Goal: Communication & Community: Answer question/provide support

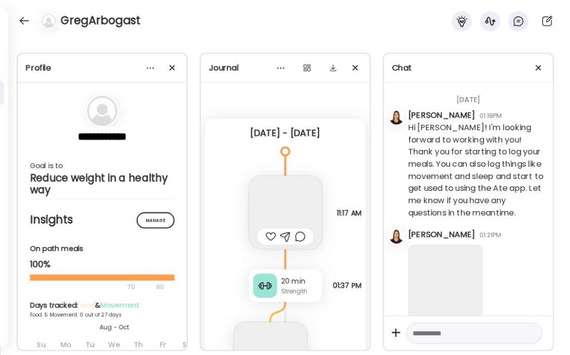
scroll to position [1266, 0]
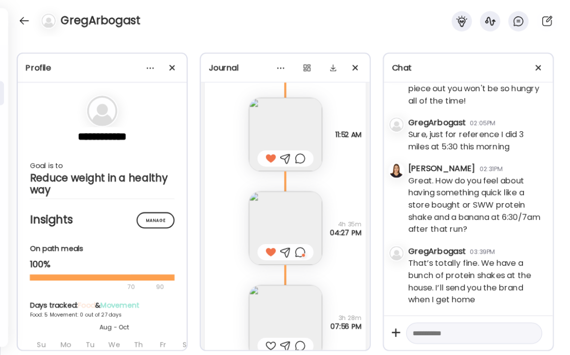
click at [470, 328] on textarea at bounding box center [465, 333] width 105 height 12
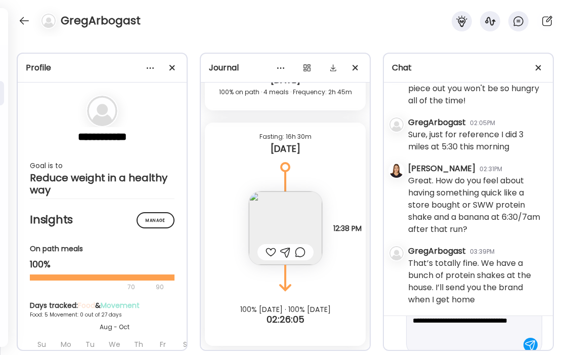
scroll to position [51, 0]
click at [471, 329] on textarea "**********" at bounding box center [465, 312] width 105 height 73
click at [453, 342] on textarea "**********" at bounding box center [465, 302] width 105 height 85
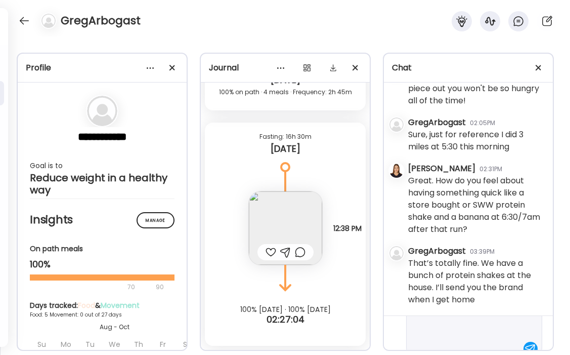
click at [488, 325] on textarea "**********" at bounding box center [465, 299] width 105 height 109
drag, startPoint x: 487, startPoint y: 324, endPoint x: 441, endPoint y: 324, distance: 46.0
click at [441, 324] on textarea "**********" at bounding box center [465, 299] width 105 height 109
drag, startPoint x: 500, startPoint y: 324, endPoint x: 437, endPoint y: 324, distance: 62.7
click at [437, 324] on textarea "**********" at bounding box center [465, 299] width 105 height 109
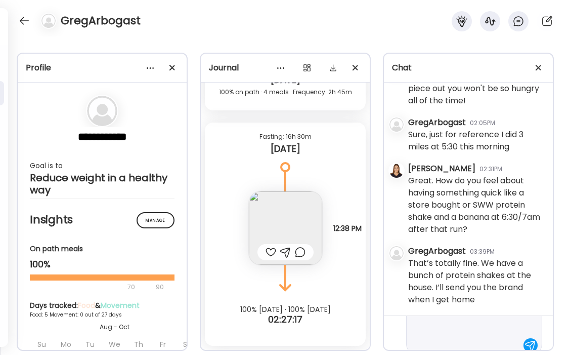
scroll to position [84, 0]
drag, startPoint x: 514, startPoint y: 320, endPoint x: 497, endPoint y: 321, distance: 17.2
click at [497, 321] on textarea "**********" at bounding box center [465, 296] width 105 height 109
type textarea "**********"
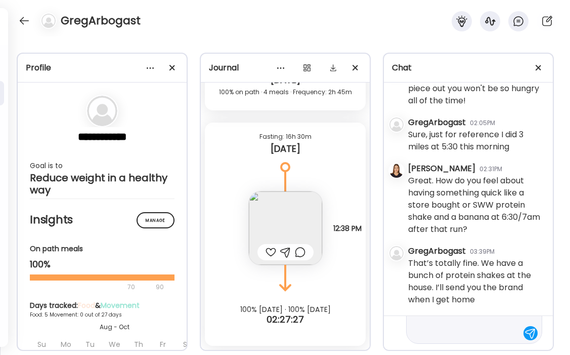
click at [529, 332] on div at bounding box center [530, 333] width 14 height 14
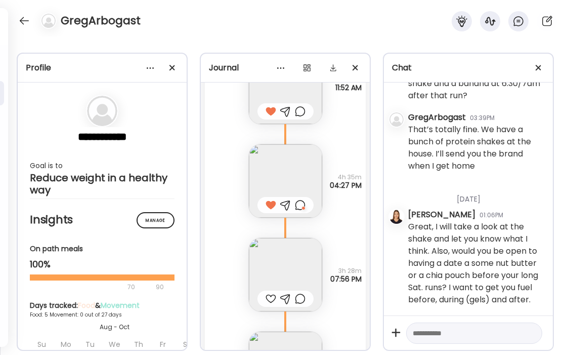
scroll to position [4962, 0]
click at [296, 265] on img at bounding box center [285, 273] width 73 height 73
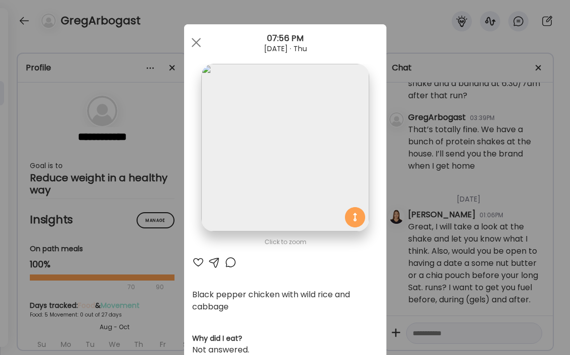
click at [201, 263] on div at bounding box center [198, 262] width 12 height 12
click at [194, 39] on div at bounding box center [196, 42] width 20 height 20
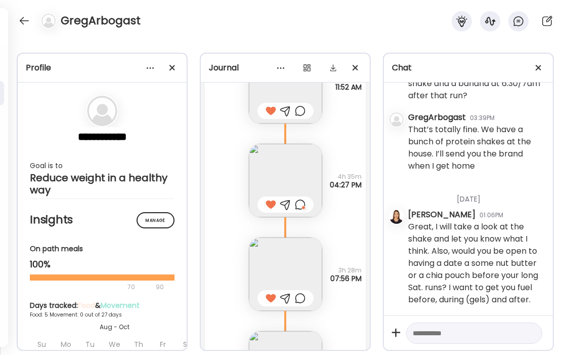
scroll to position [5044, 0]
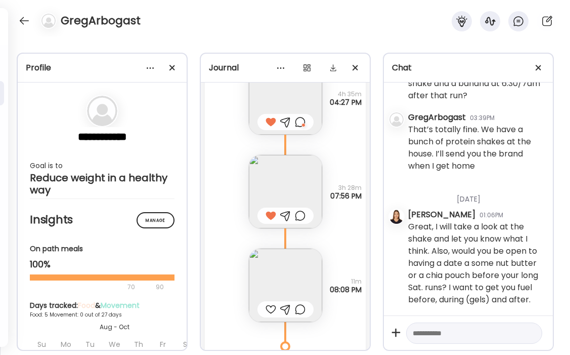
click at [286, 275] on img at bounding box center [285, 284] width 73 height 73
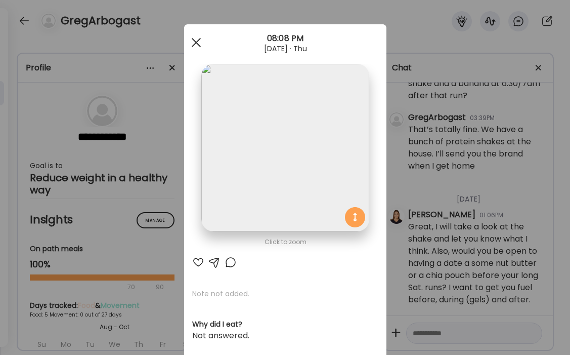
click at [195, 37] on div at bounding box center [196, 42] width 20 height 20
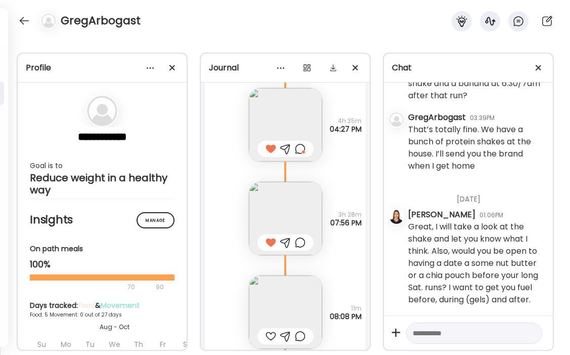
scroll to position [5008, 0]
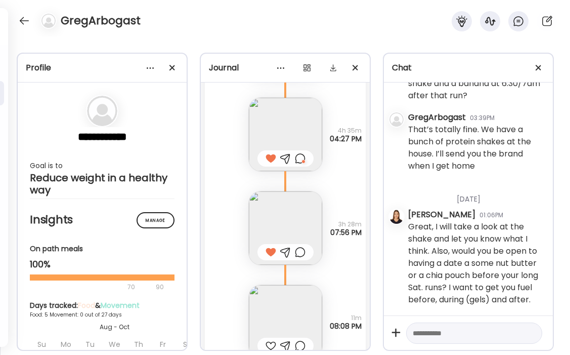
click at [304, 218] on img at bounding box center [285, 227] width 73 height 73
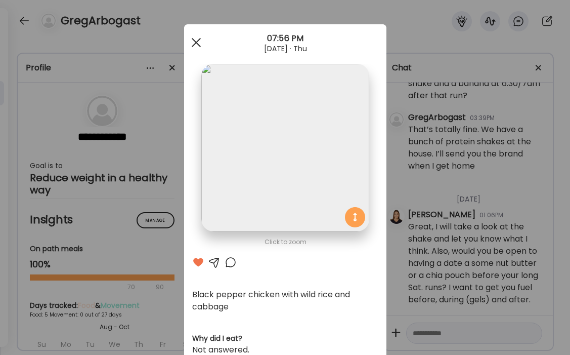
click at [194, 42] on div at bounding box center [196, 42] width 20 height 20
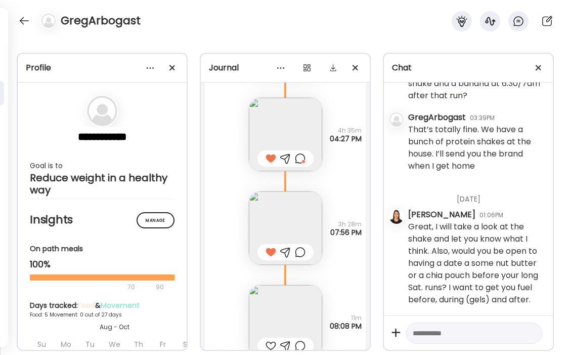
scroll to position [5037, 0]
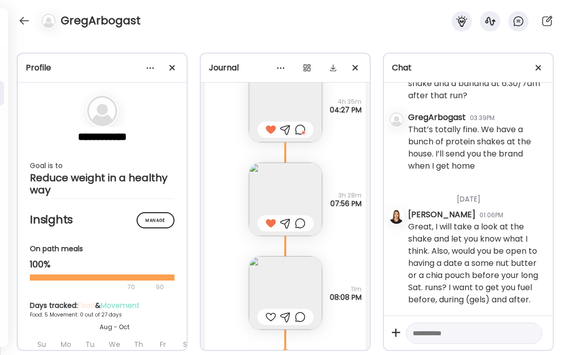
click at [270, 317] on div at bounding box center [271, 317] width 11 height 12
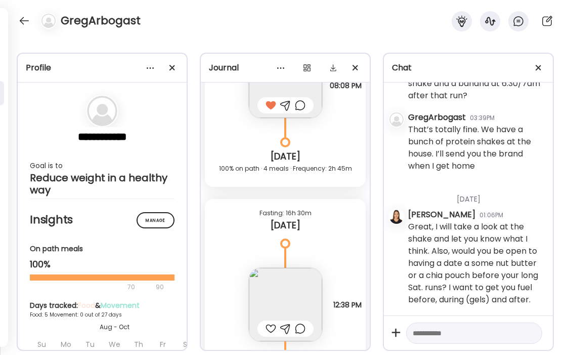
scroll to position [5264, 0]
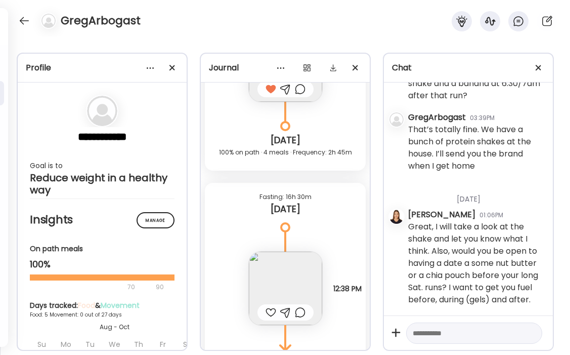
click at [300, 275] on img at bounding box center [285, 287] width 73 height 73
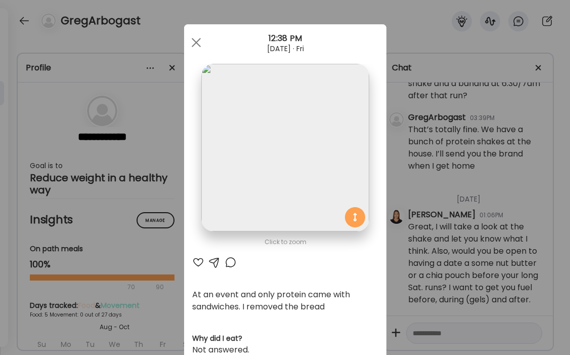
click at [199, 263] on div at bounding box center [198, 262] width 12 height 12
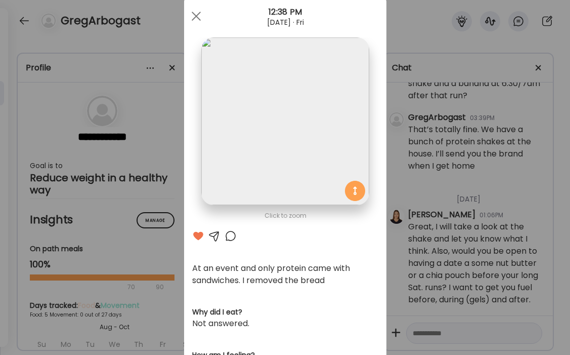
scroll to position [27, 0]
click at [213, 236] on div at bounding box center [214, 235] width 12 height 12
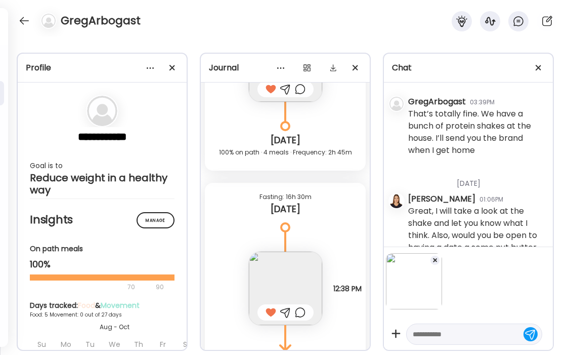
scroll to position [1464, 0]
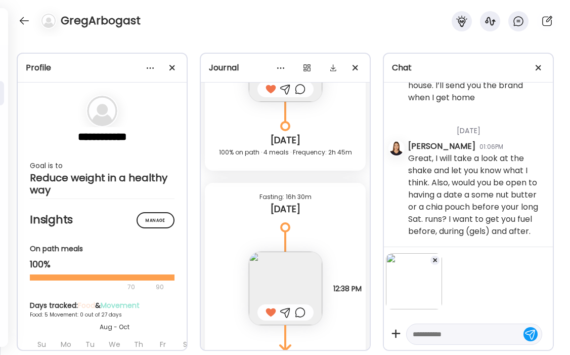
click at [442, 334] on textarea at bounding box center [465, 334] width 105 height 12
type textarea "**********"
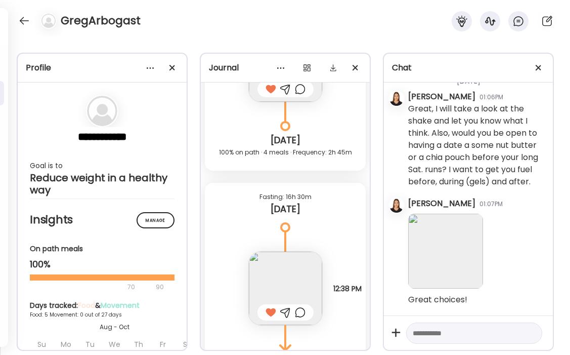
scroll to position [5325, 0]
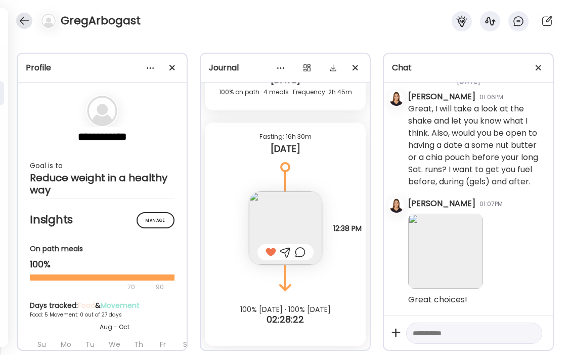
click at [27, 20] on div at bounding box center [24, 21] width 16 height 16
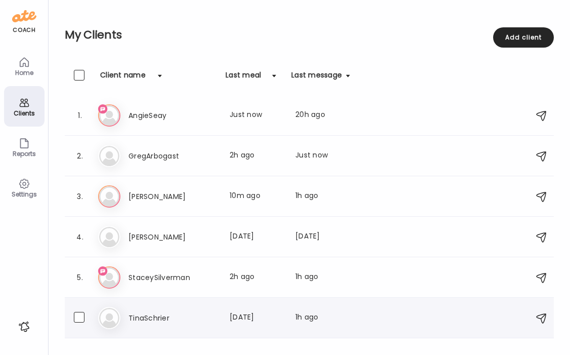
click at [160, 314] on h3 "TinaSchrier" at bounding box center [172, 318] width 89 height 12
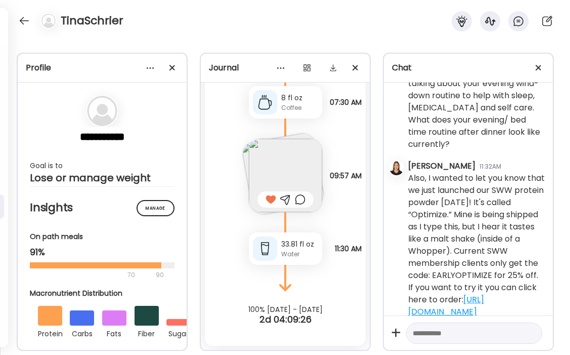
scroll to position [4054, 0]
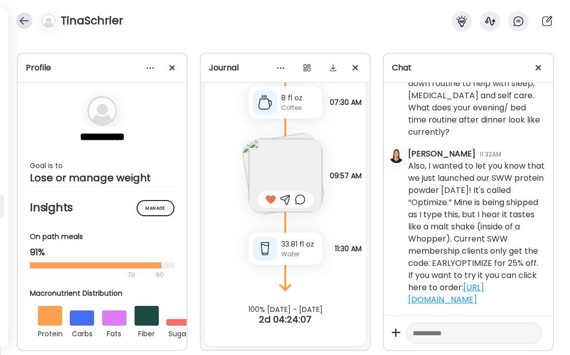
click at [26, 19] on div at bounding box center [24, 21] width 16 height 16
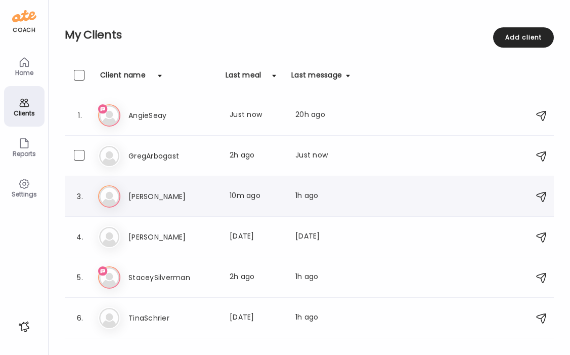
click at [149, 187] on div "He [PERSON_NAME] Last meal: 10m ago Last message: 1h ago 👍" at bounding box center [310, 196] width 425 height 22
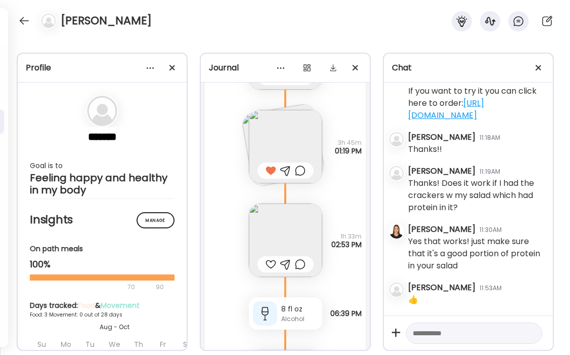
scroll to position [4073, 0]
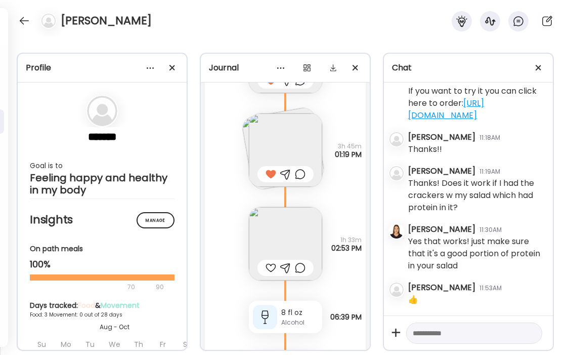
click at [247, 126] on img at bounding box center [282, 148] width 85 height 85
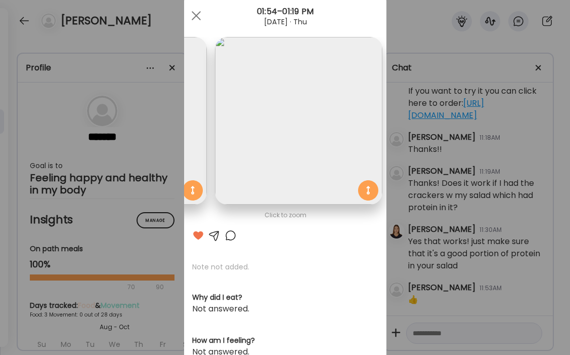
scroll to position [0, 165]
click at [196, 16] on span at bounding box center [195, 15] width 9 height 9
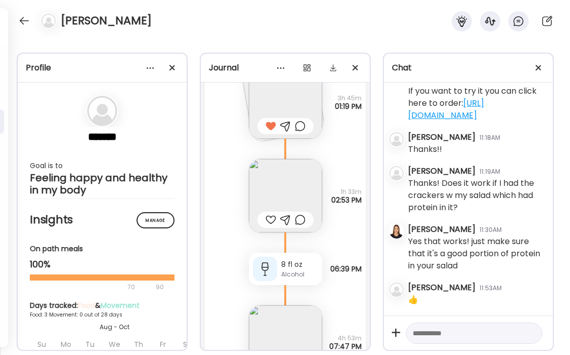
scroll to position [4122, 0]
click at [305, 194] on img at bounding box center [285, 194] width 73 height 73
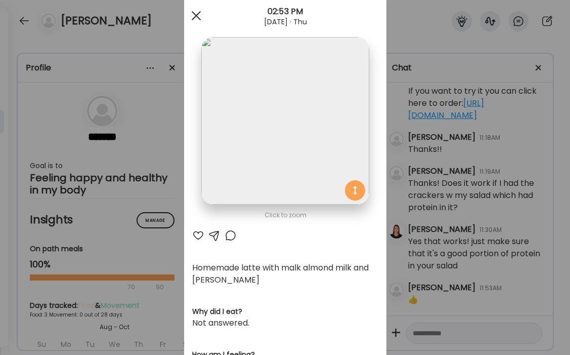
click at [196, 13] on div at bounding box center [196, 16] width 20 height 20
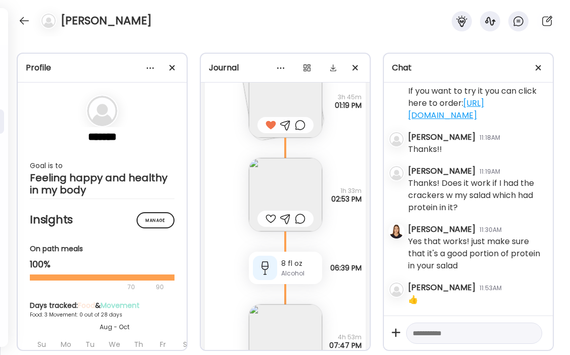
click at [304, 185] on img at bounding box center [285, 194] width 73 height 73
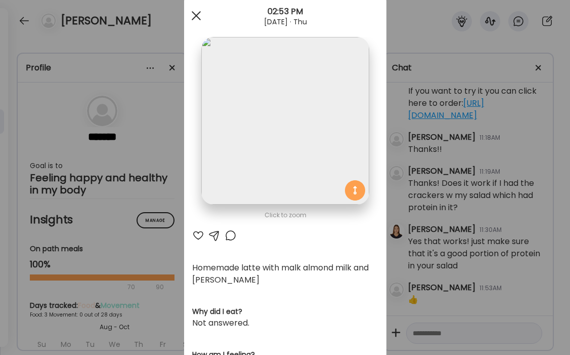
click at [201, 20] on div at bounding box center [196, 16] width 20 height 20
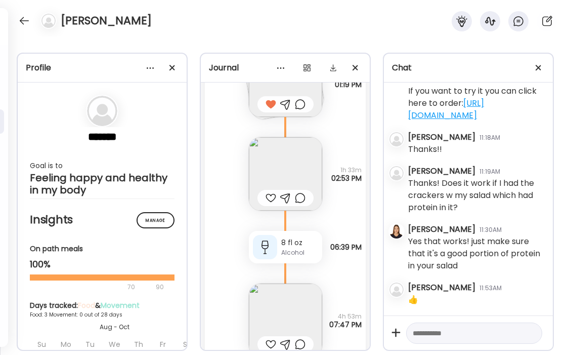
scroll to position [4147, 0]
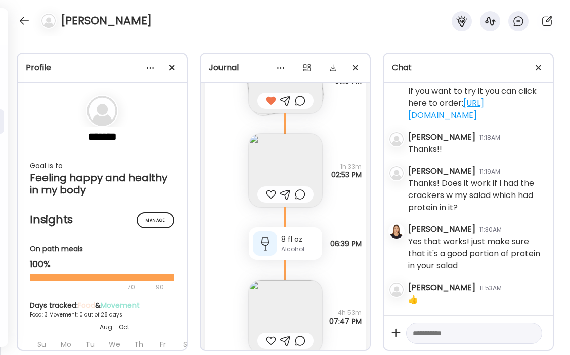
click at [285, 194] on div at bounding box center [285, 194] width 11 height 12
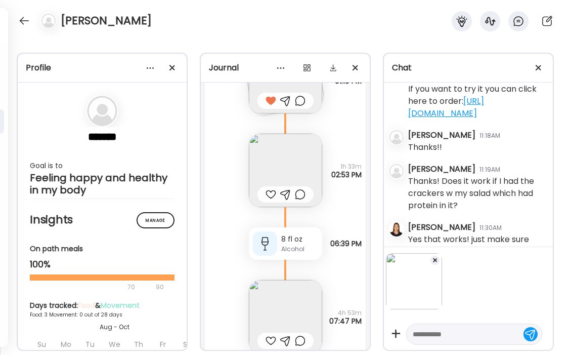
scroll to position [688, 0]
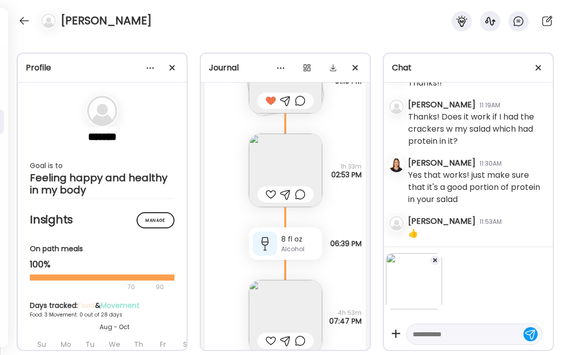
click at [436, 328] on textarea at bounding box center [465, 334] width 105 height 12
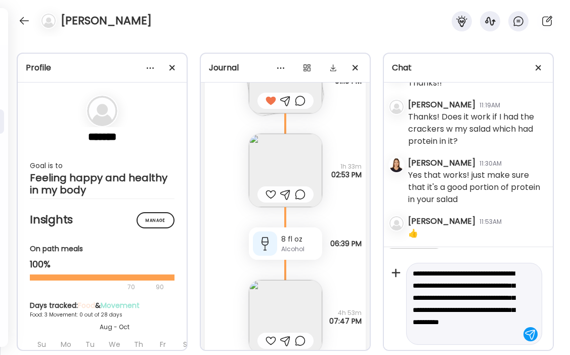
scroll to position [62, 0]
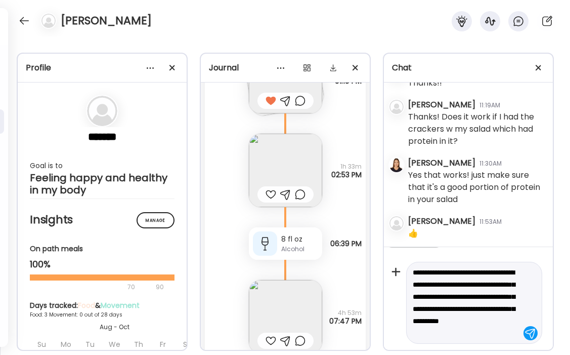
click at [512, 297] on textarea "**********" at bounding box center [465, 302] width 105 height 73
click at [440, 333] on textarea "**********" at bounding box center [465, 296] width 105 height 85
type textarea "**********"
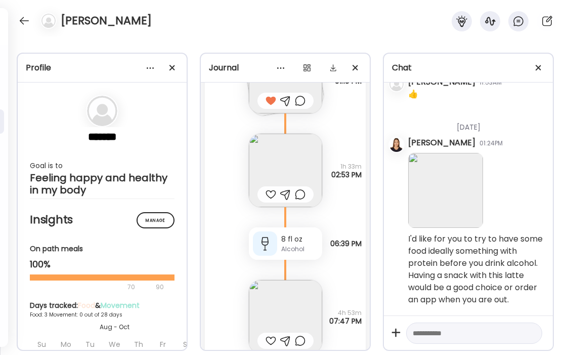
scroll to position [829, 0]
click at [455, 331] on textarea at bounding box center [465, 333] width 105 height 12
click at [416, 321] on textarea "**********" at bounding box center [465, 327] width 105 height 24
click at [472, 330] on textarea "**********" at bounding box center [465, 327] width 105 height 24
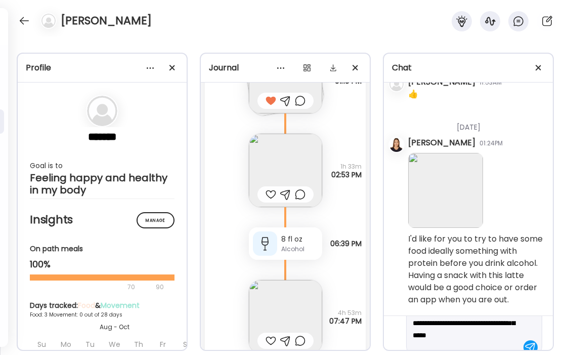
scroll to position [45, 0]
drag, startPoint x: 424, startPoint y: 337, endPoint x: 410, endPoint y: 337, distance: 14.7
click at [410, 337] on div "**********" at bounding box center [474, 312] width 136 height 70
click at [279, 302] on img at bounding box center [285, 316] width 73 height 73
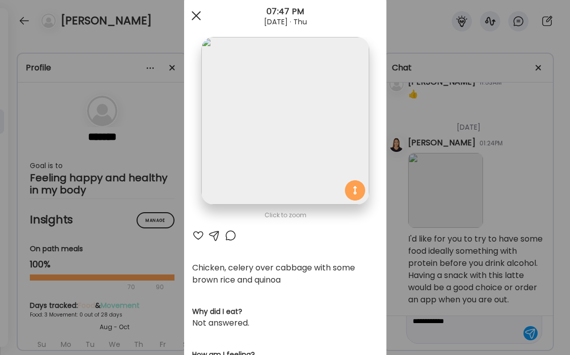
click at [197, 18] on div at bounding box center [196, 16] width 20 height 20
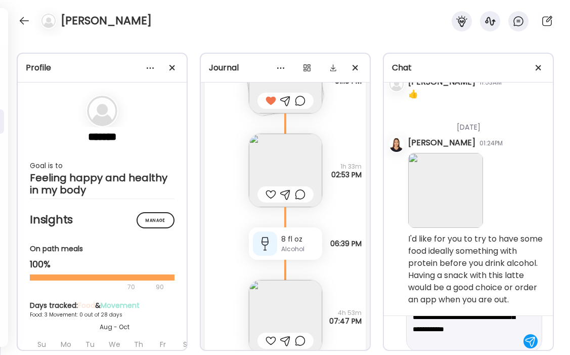
scroll to position [43, 0]
drag, startPoint x: 454, startPoint y: 339, endPoint x: 451, endPoint y: 327, distance: 12.5
click at [451, 327] on textarea "**********" at bounding box center [465, 313] width 105 height 61
click at [458, 332] on textarea "**********" at bounding box center [465, 308] width 105 height 61
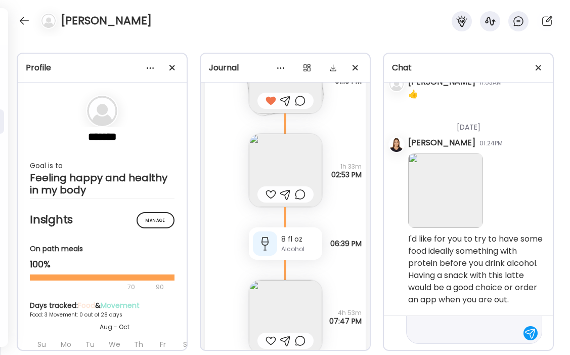
type textarea "**********"
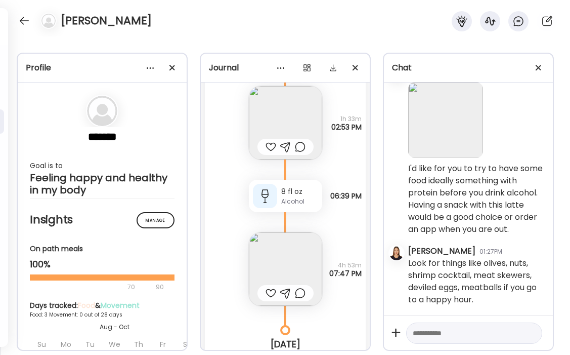
scroll to position [4195, 0]
click at [283, 254] on img at bounding box center [285, 268] width 73 height 73
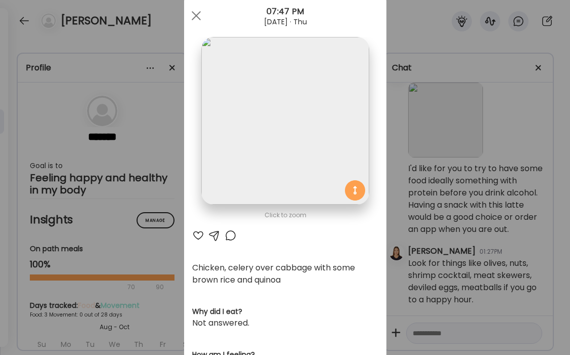
click at [197, 236] on div at bounding box center [198, 235] width 12 height 12
click at [198, 16] on span at bounding box center [195, 15] width 9 height 9
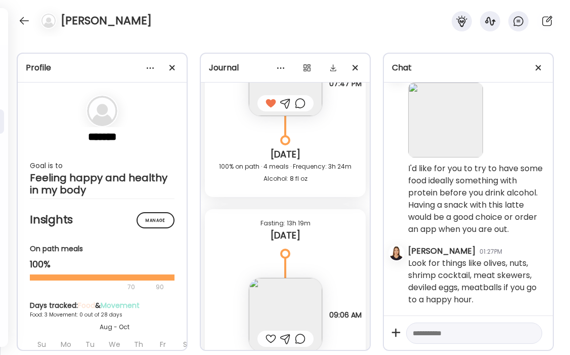
scroll to position [4384, 0]
click at [291, 302] on img at bounding box center [285, 313] width 73 height 73
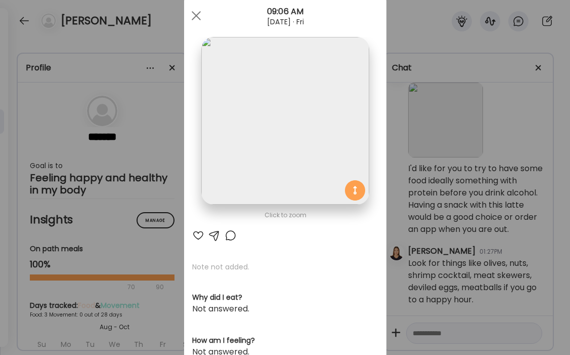
click at [198, 233] on div at bounding box center [198, 235] width 12 height 12
click at [247, 145] on img at bounding box center [284, 120] width 167 height 167
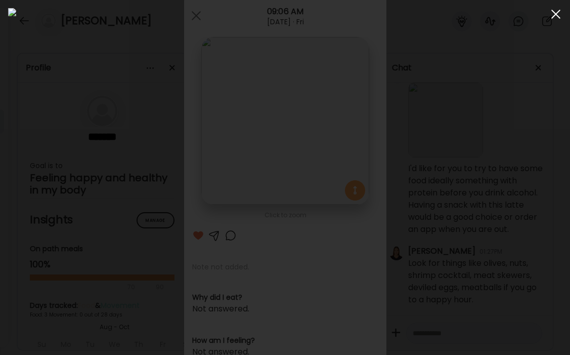
click at [556, 17] on div at bounding box center [556, 14] width 20 height 20
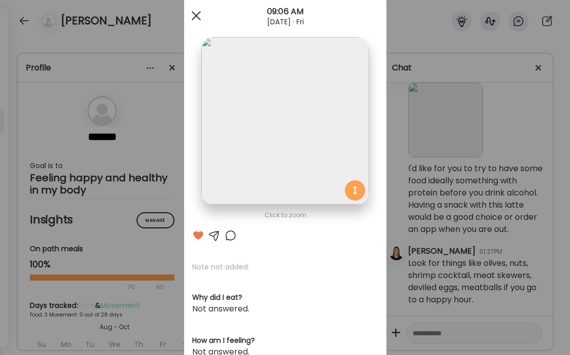
click at [195, 17] on div at bounding box center [196, 16] width 20 height 20
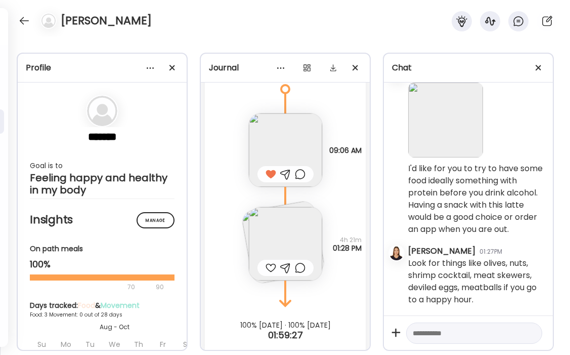
scroll to position [4551, 0]
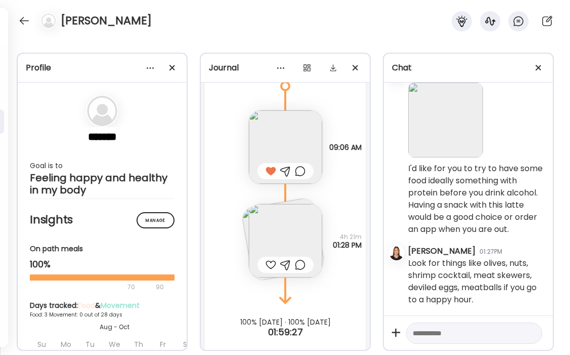
click at [303, 239] on img at bounding box center [285, 240] width 73 height 73
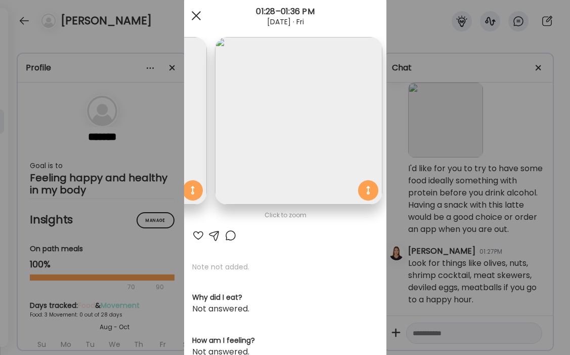
click at [196, 12] on div at bounding box center [196, 16] width 20 height 20
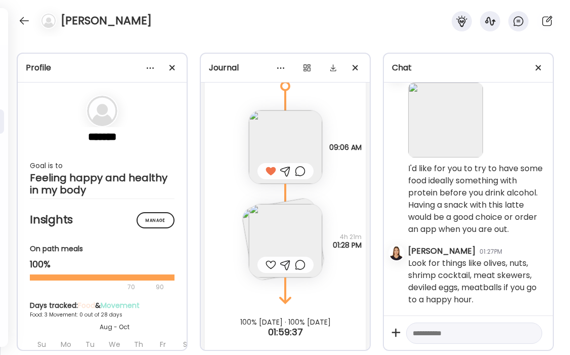
scroll to position [4564, 0]
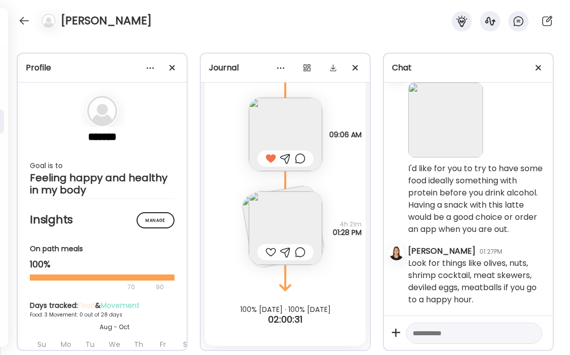
click at [286, 253] on div at bounding box center [285, 252] width 11 height 12
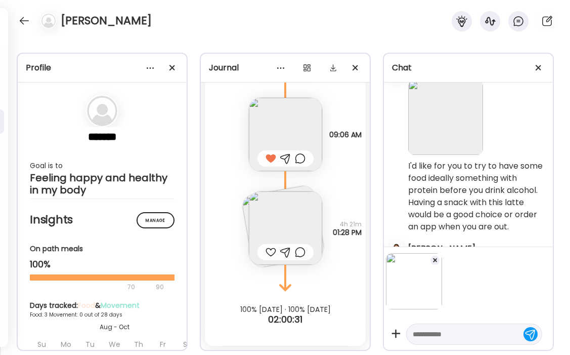
scroll to position [964, 0]
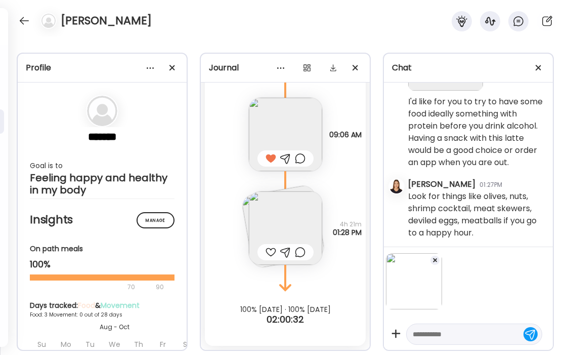
click at [448, 330] on textarea at bounding box center [465, 334] width 105 height 12
click at [439, 258] on div at bounding box center [435, 260] width 10 height 10
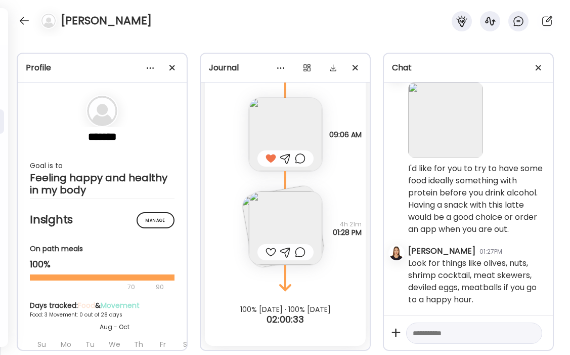
scroll to position [900, 0]
click at [286, 254] on div at bounding box center [285, 252] width 11 height 12
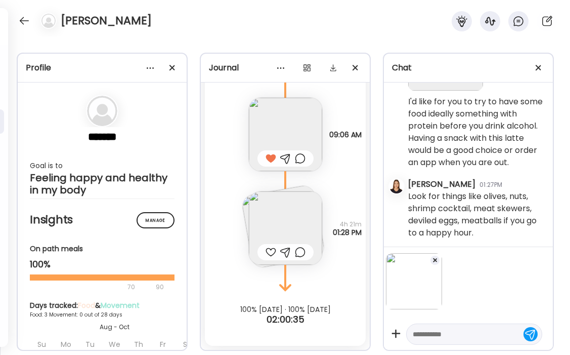
click at [433, 262] on div at bounding box center [435, 260] width 10 height 10
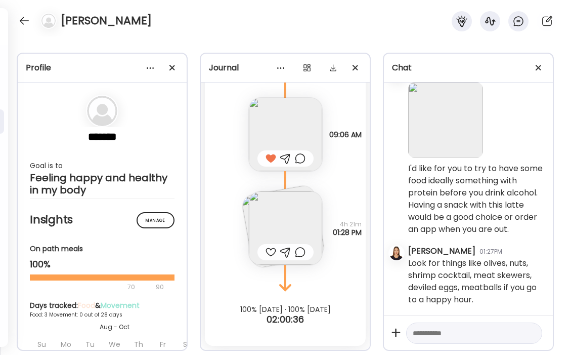
click at [298, 218] on img at bounding box center [285, 227] width 73 height 73
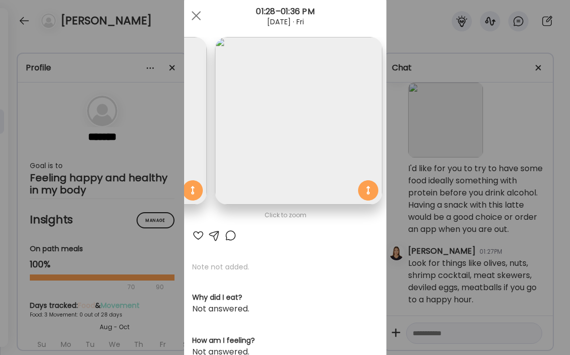
click at [215, 236] on div at bounding box center [214, 235] width 12 height 12
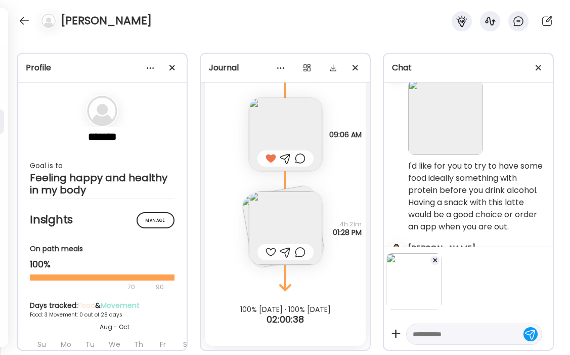
scroll to position [964, 0]
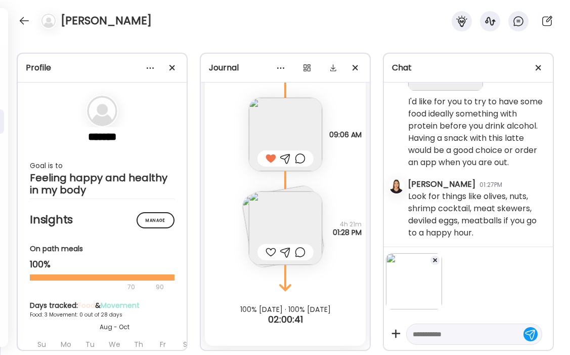
click at [435, 260] on div at bounding box center [435, 260] width 10 height 10
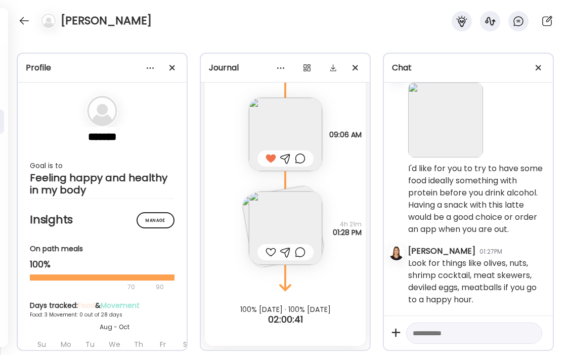
scroll to position [900, 0]
click at [266, 210] on img at bounding box center [285, 227] width 73 height 73
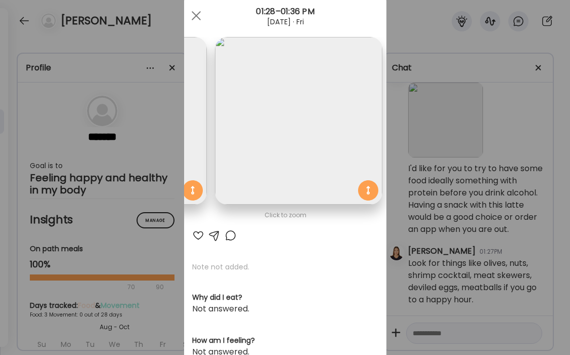
click at [230, 235] on div at bounding box center [231, 235] width 12 height 12
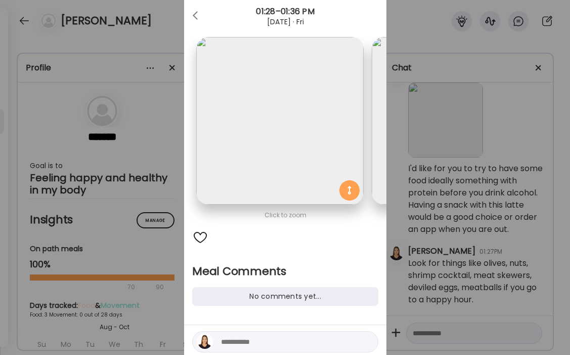
scroll to position [0, 165]
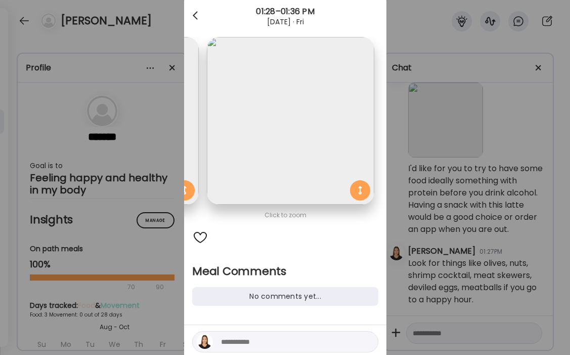
click at [197, 14] on div at bounding box center [196, 16] width 20 height 20
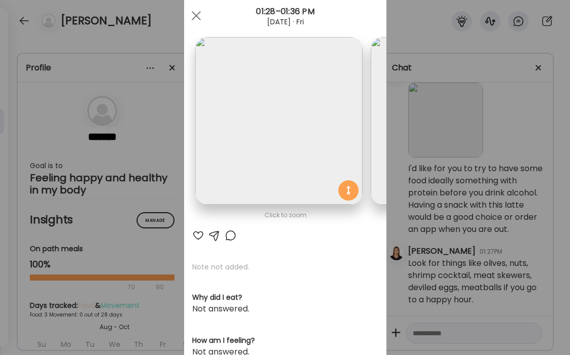
scroll to position [0, 0]
click at [263, 113] on img at bounding box center [279, 120] width 167 height 167
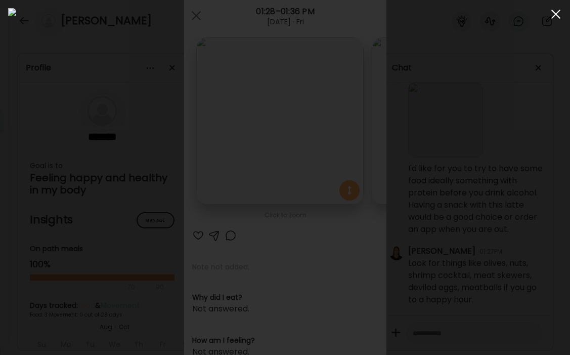
click at [551, 12] on div at bounding box center [556, 14] width 20 height 20
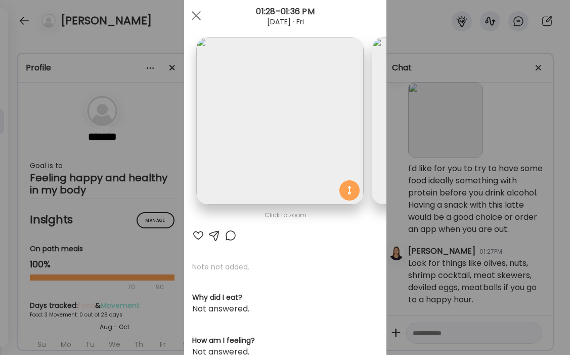
click at [201, 239] on div at bounding box center [198, 235] width 12 height 12
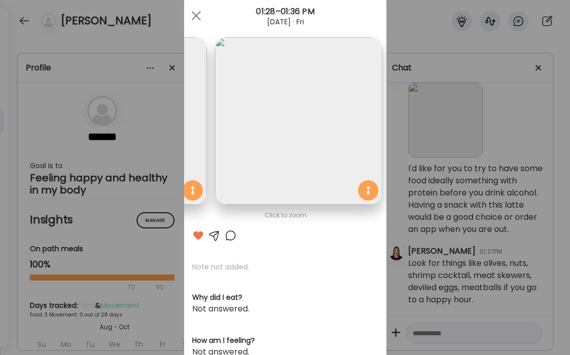
scroll to position [0, 165]
click at [193, 13] on span at bounding box center [195, 15] width 9 height 9
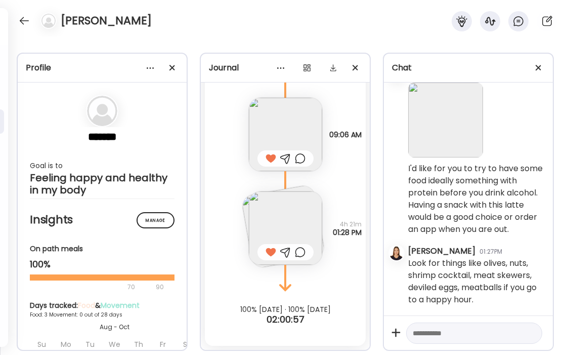
click at [285, 252] on div at bounding box center [285, 252] width 11 height 12
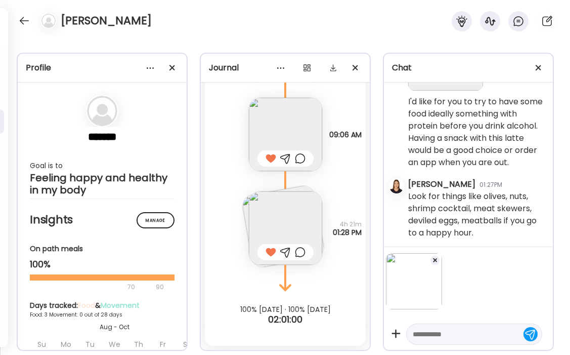
click at [435, 259] on span at bounding box center [435, 260] width 4 height 4
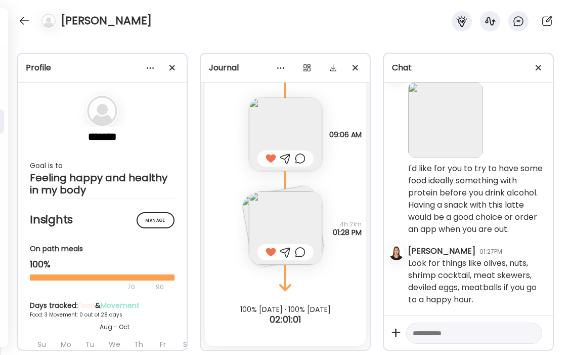
click at [449, 334] on textarea at bounding box center [465, 333] width 105 height 12
click at [447, 334] on textarea "**********" at bounding box center [465, 290] width 105 height 97
click at [485, 331] on textarea "**********" at bounding box center [465, 290] width 105 height 97
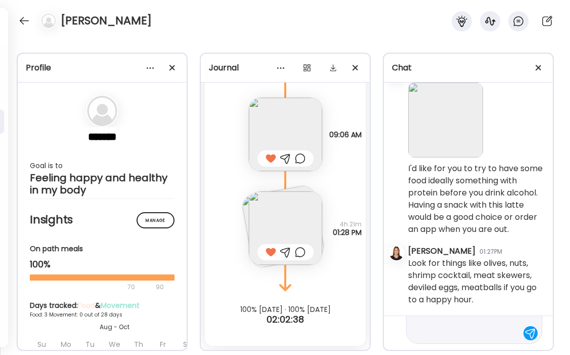
drag, startPoint x: 500, startPoint y: 330, endPoint x: 448, endPoint y: 330, distance: 52.6
click at [448, 330] on textarea "**********" at bounding box center [465, 284] width 105 height 109
type textarea "**********"
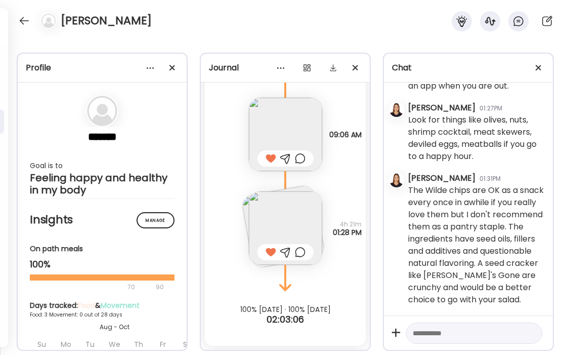
scroll to position [1043, 0]
click at [477, 329] on textarea at bounding box center [465, 333] width 105 height 12
paste textarea "**********"
type textarea "**********"
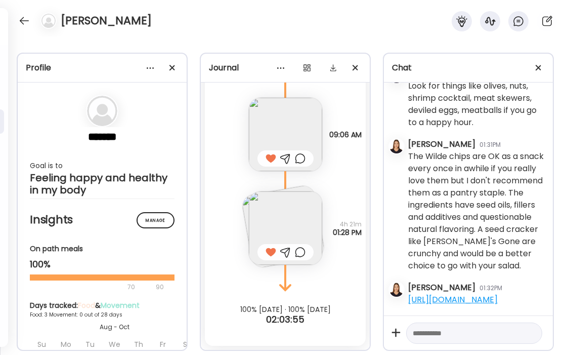
scroll to position [1276, 0]
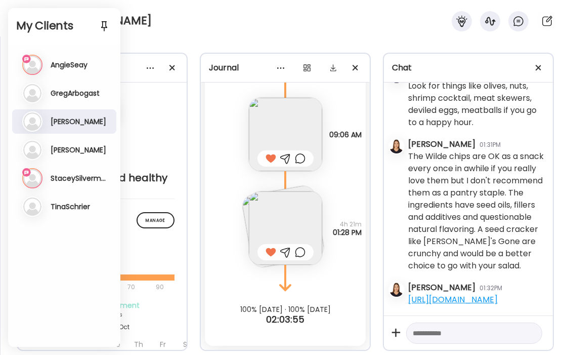
click at [157, 22] on div "[PERSON_NAME]" at bounding box center [285, 18] width 570 height 36
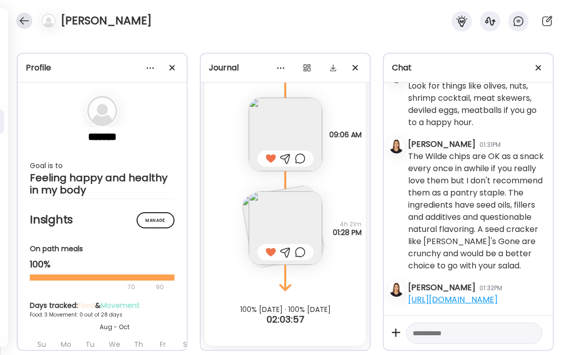
click at [23, 22] on div at bounding box center [24, 21] width 16 height 16
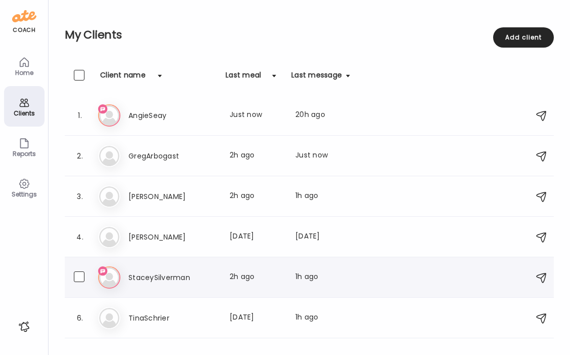
click at [200, 272] on h3 "StaceySilverman" at bounding box center [172, 277] width 89 height 12
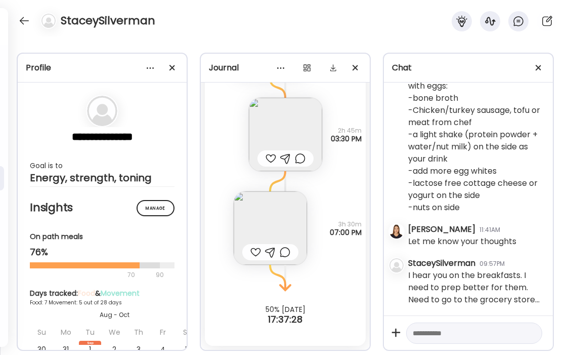
scroll to position [38311, 0]
click at [469, 338] on textarea at bounding box center [465, 333] width 105 height 12
drag, startPoint x: 472, startPoint y: 332, endPoint x: 414, endPoint y: 332, distance: 57.7
click at [414, 332] on textarea "**********" at bounding box center [465, 333] width 105 height 12
click at [475, 334] on textarea "**********" at bounding box center [465, 333] width 105 height 12
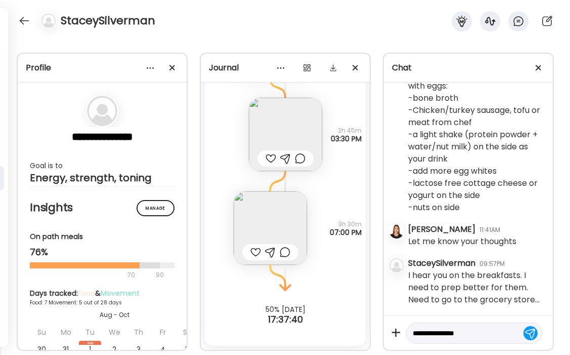
drag, startPoint x: 475, startPoint y: 334, endPoint x: 412, endPoint y: 332, distance: 62.7
click at [412, 332] on div "**********" at bounding box center [474, 333] width 136 height 22
drag, startPoint x: 453, startPoint y: 334, endPoint x: 407, endPoint y: 330, distance: 45.7
click at [407, 330] on div "**********" at bounding box center [474, 333] width 136 height 22
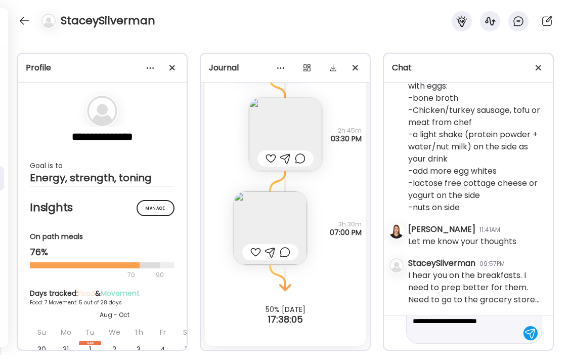
type textarea "**********"
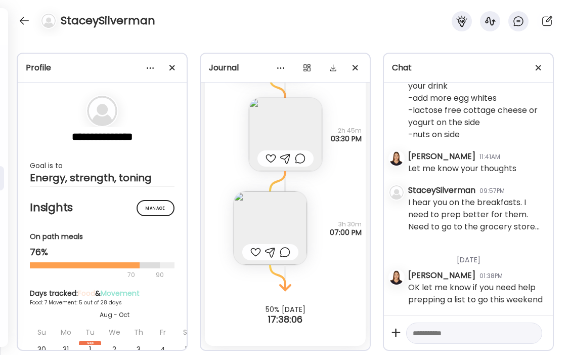
scroll to position [38383, 0]
click at [440, 327] on textarea at bounding box center [465, 333] width 105 height 12
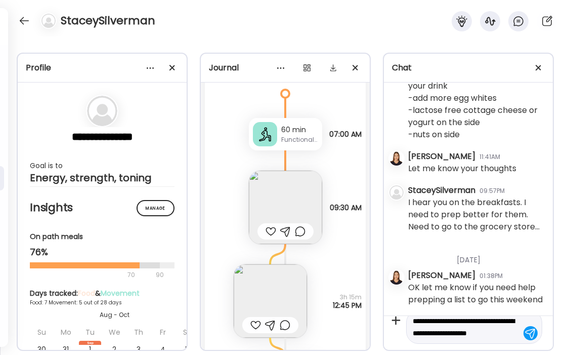
scroll to position [24, 0]
type textarea "**********"
click at [533, 337] on div at bounding box center [530, 333] width 14 height 14
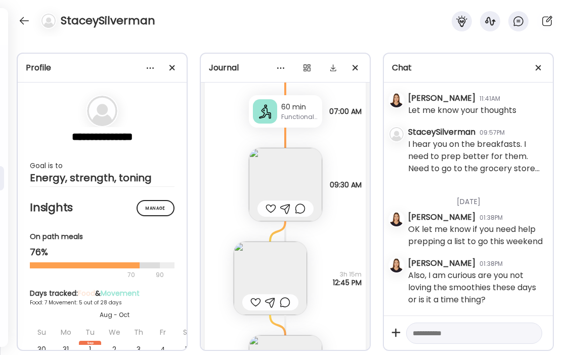
scroll to position [5680, 0]
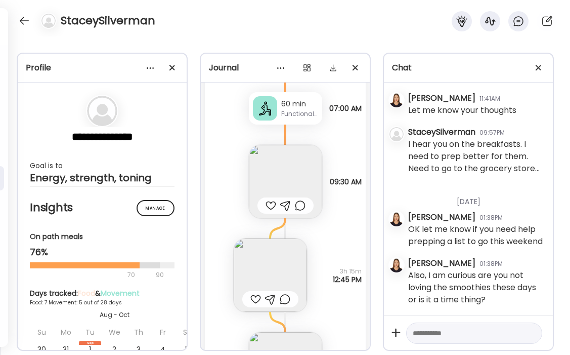
click at [270, 254] on img at bounding box center [270, 274] width 73 height 73
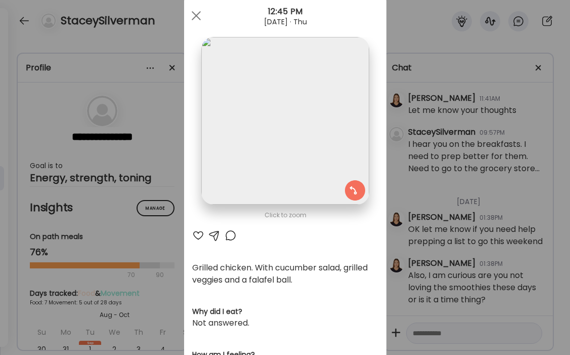
click at [198, 236] on div at bounding box center [198, 235] width 12 height 12
click at [195, 17] on div at bounding box center [196, 16] width 20 height 20
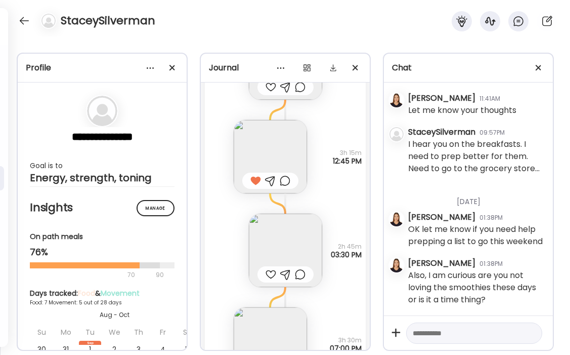
scroll to position [5800, 0]
click at [271, 272] on div at bounding box center [271, 273] width 11 height 12
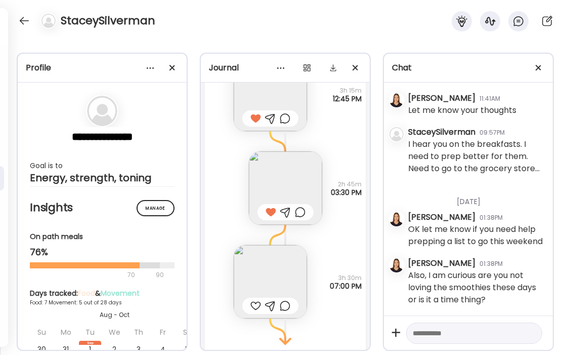
scroll to position [5862, 0]
click at [271, 272] on img at bounding box center [270, 279] width 73 height 73
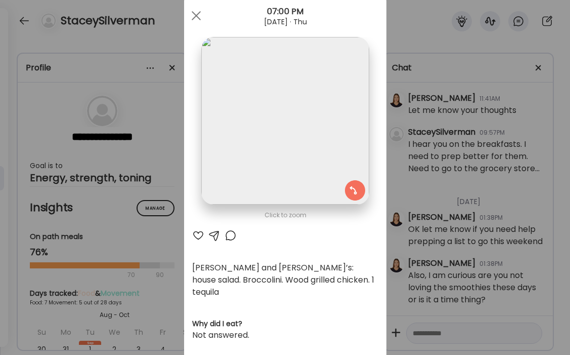
click at [197, 237] on div at bounding box center [198, 235] width 12 height 12
click at [192, 21] on div at bounding box center [196, 16] width 20 height 20
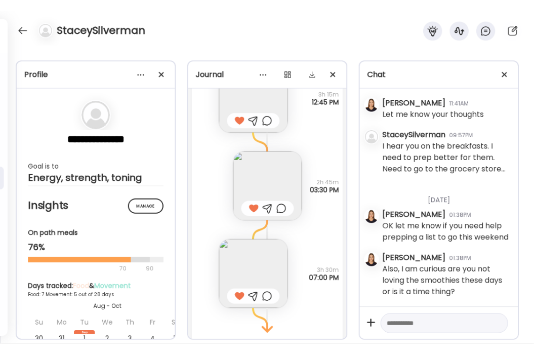
scroll to position [5914, 0]
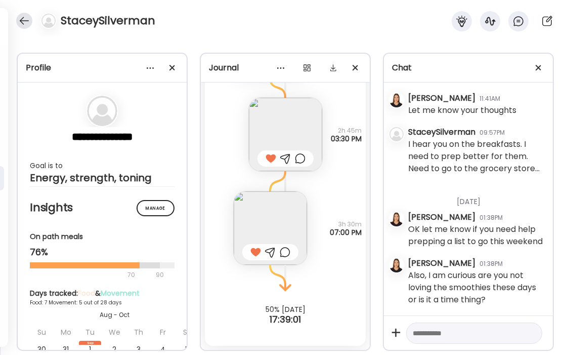
click at [25, 20] on div at bounding box center [24, 21] width 16 height 16
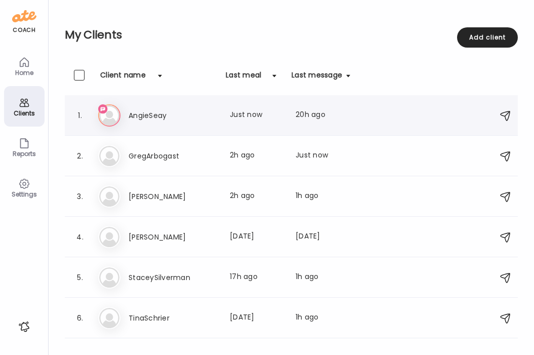
click at [141, 118] on h3 "AngieSeay" at bounding box center [172, 115] width 89 height 12
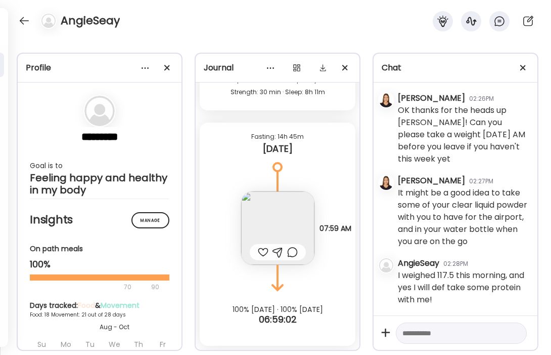
scroll to position [123160, 0]
click at [453, 331] on textarea at bounding box center [453, 333] width 100 height 12
type textarea "**********"
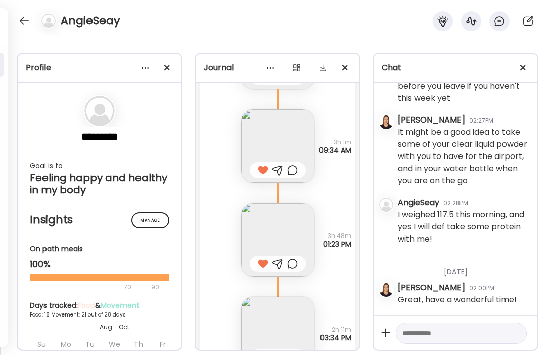
scroll to position [13225, 0]
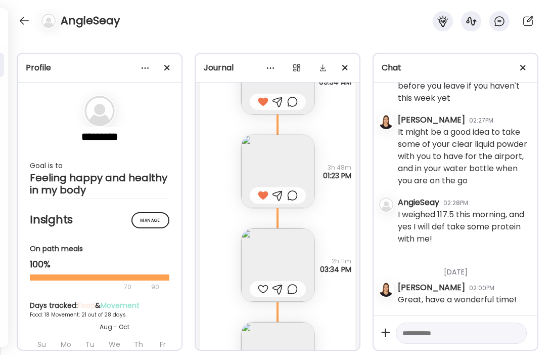
click at [276, 267] on img at bounding box center [277, 264] width 73 height 73
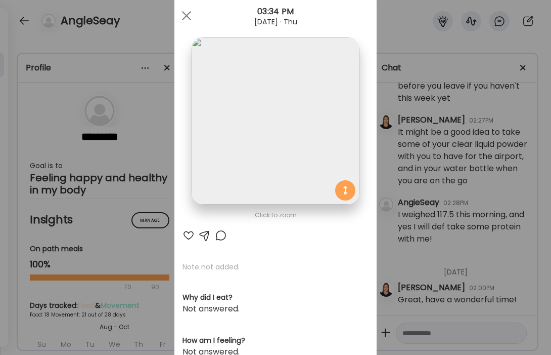
click at [190, 235] on div at bounding box center [189, 235] width 12 height 12
click at [185, 19] on div at bounding box center [187, 16] width 20 height 20
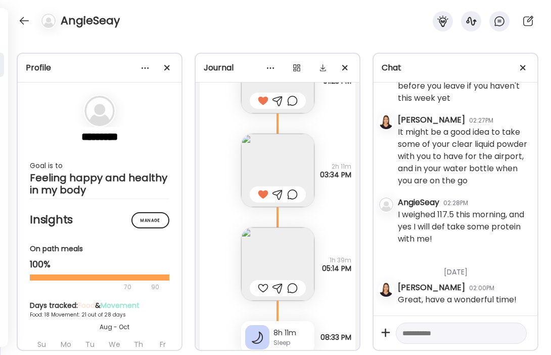
scroll to position [13320, 0]
click at [275, 258] on img at bounding box center [277, 263] width 73 height 73
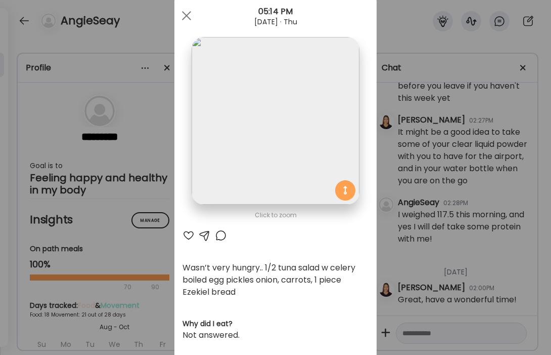
click at [191, 234] on div at bounding box center [189, 235] width 12 height 12
click at [187, 14] on span at bounding box center [186, 15] width 9 height 9
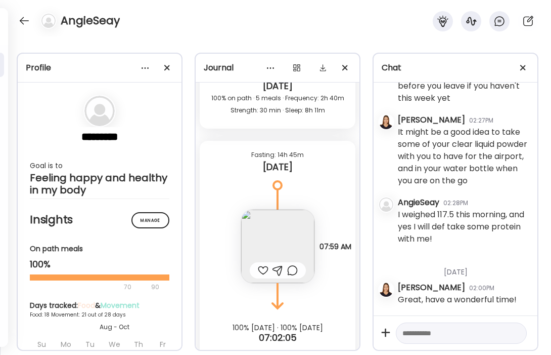
scroll to position [13628, 0]
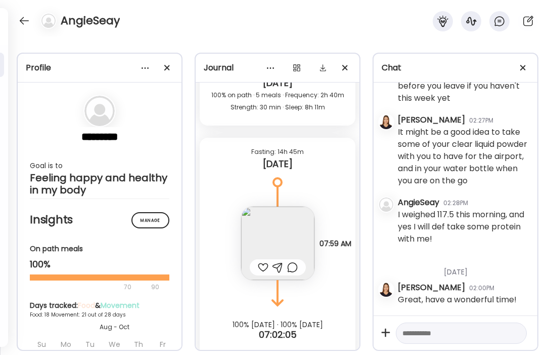
click at [286, 225] on img at bounding box center [277, 242] width 73 height 73
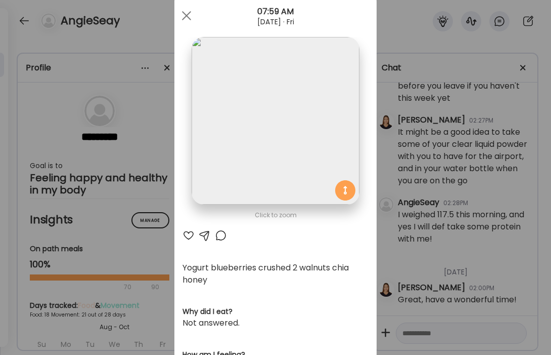
click at [187, 235] on div at bounding box center [189, 235] width 12 height 12
click at [185, 19] on div at bounding box center [187, 16] width 20 height 20
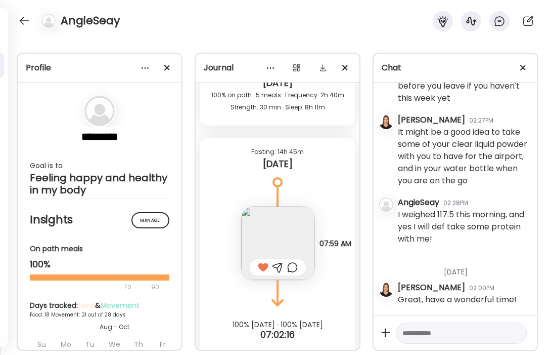
scroll to position [13643, 0]
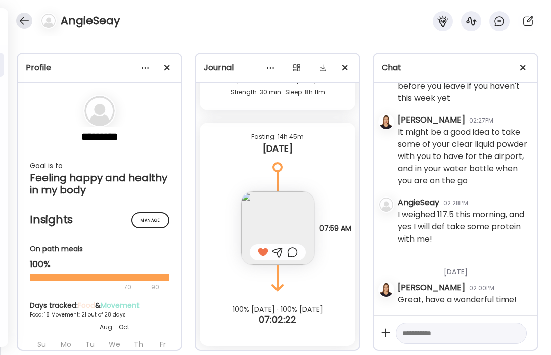
click at [22, 24] on div at bounding box center [24, 21] width 16 height 16
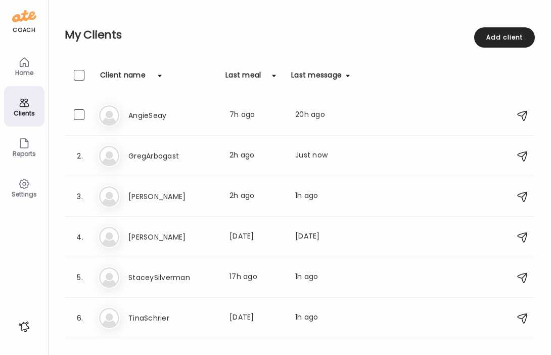
click at [212, 117] on h3 "AngieSeay" at bounding box center [172, 115] width 89 height 12
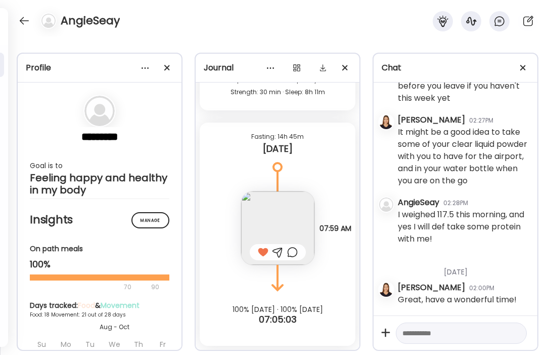
click at [460, 331] on textarea at bounding box center [453, 333] width 100 height 12
click at [429, 333] on textarea at bounding box center [453, 333] width 100 height 12
click at [437, 323] on textarea "**********" at bounding box center [453, 327] width 100 height 24
click at [461, 332] on textarea "**********" at bounding box center [453, 327] width 100 height 24
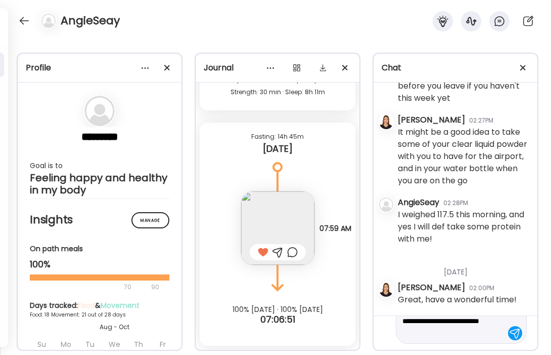
scroll to position [48, 0]
type textarea "**********"
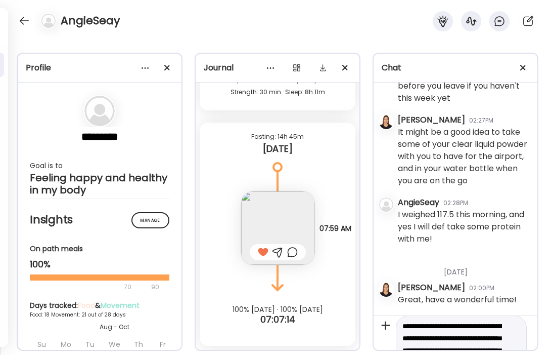
scroll to position [0, 0]
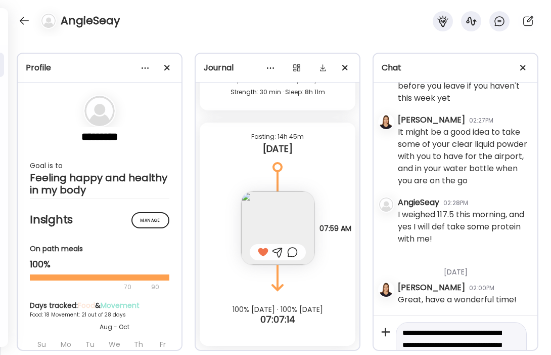
drag, startPoint x: 496, startPoint y: 333, endPoint x: 401, endPoint y: 317, distance: 96.5
click at [401, 317] on div "**********" at bounding box center [456, 332] width 164 height 34
click at [22, 20] on div at bounding box center [24, 21] width 16 height 16
